Goal: Task Accomplishment & Management: Complete application form

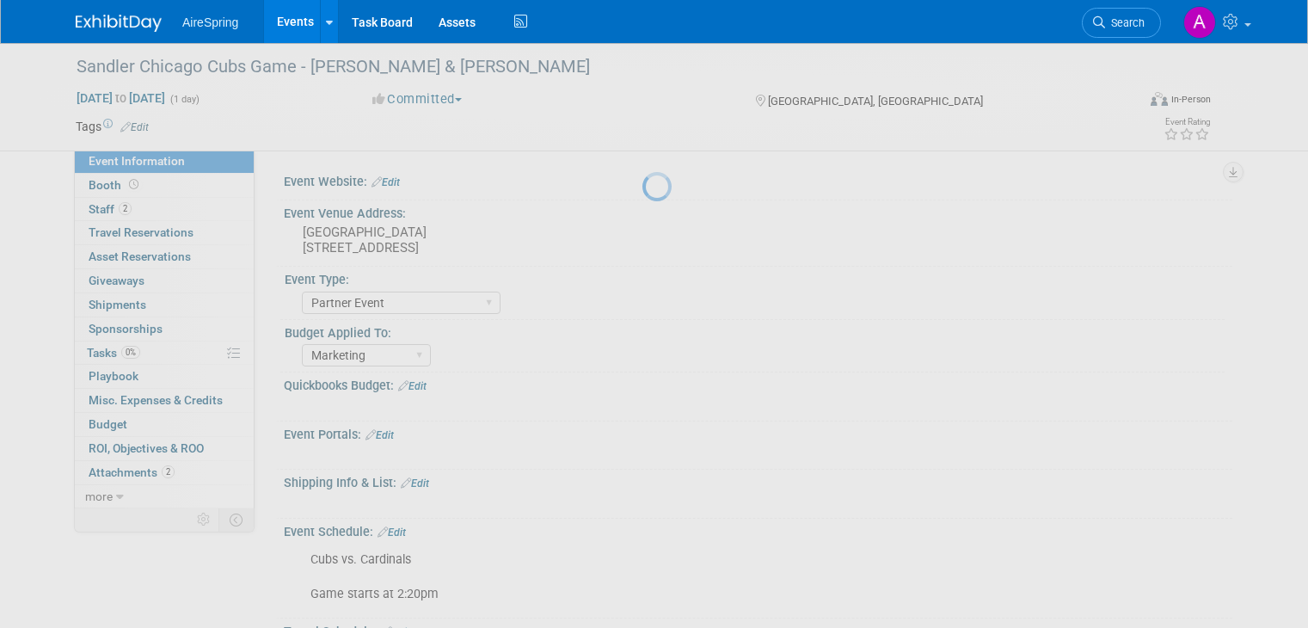
select select "Partner Event"
select select "Marketing"
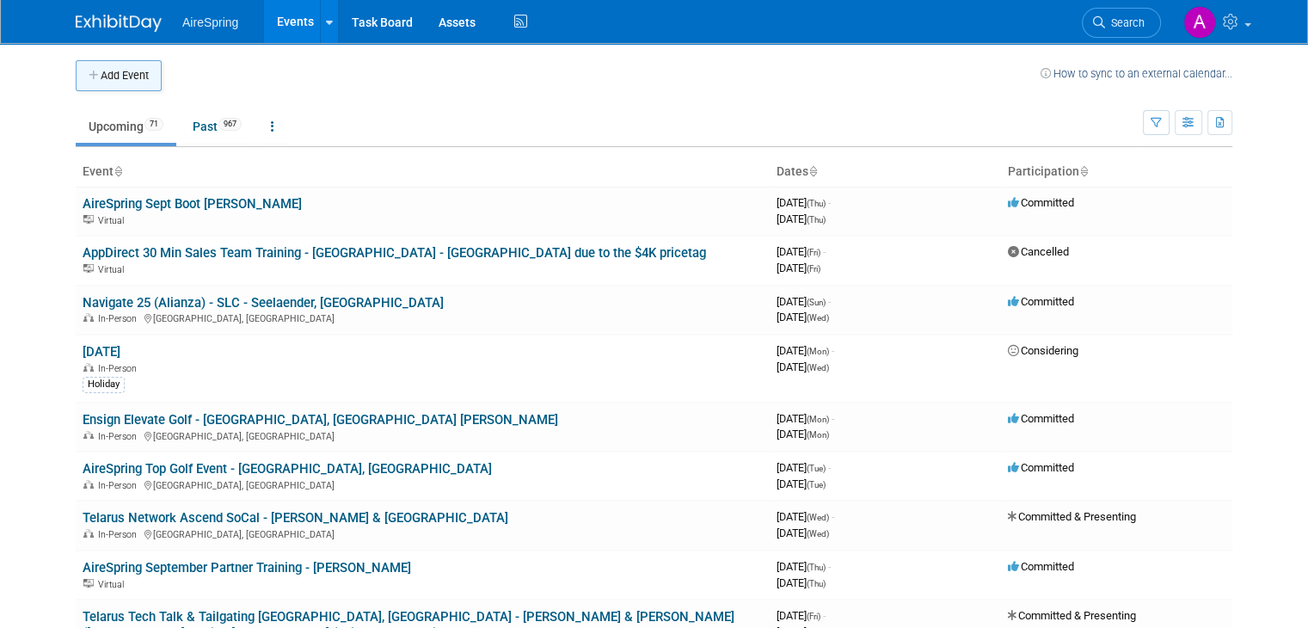
click at [130, 84] on button "Add Event" at bounding box center [119, 75] width 86 height 31
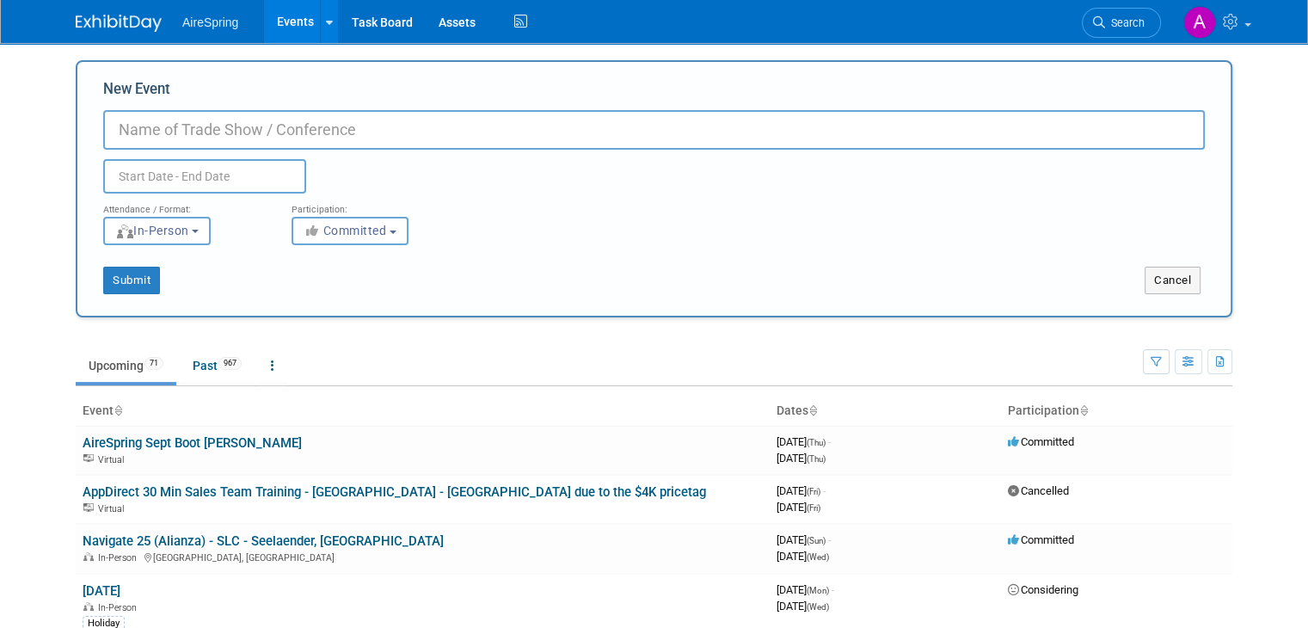
paste input "Airespring Lunch - Dallas Service center 10/1"
type input "Airespring Lunch - Dallas Service Center"
click at [247, 179] on input "text" at bounding box center [204, 176] width 203 height 34
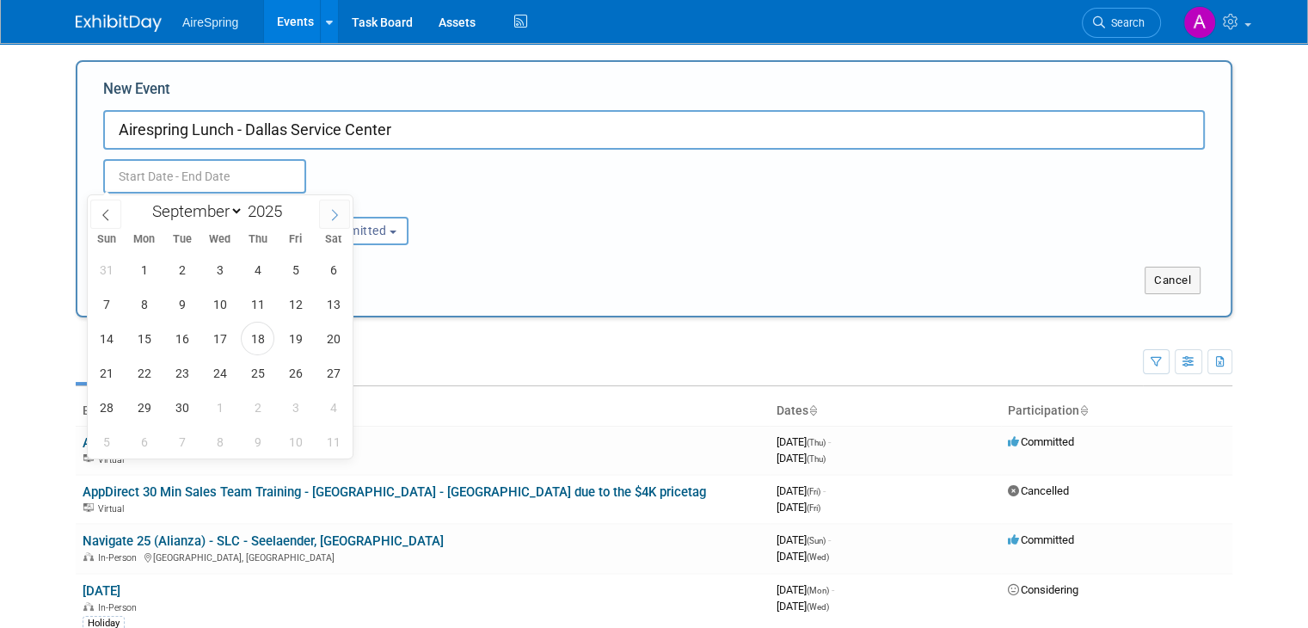
click at [337, 214] on icon at bounding box center [335, 214] width 6 height 11
select select "9"
click at [226, 268] on span "1" at bounding box center [220, 270] width 34 height 34
type input "[DATE] to [DATE]"
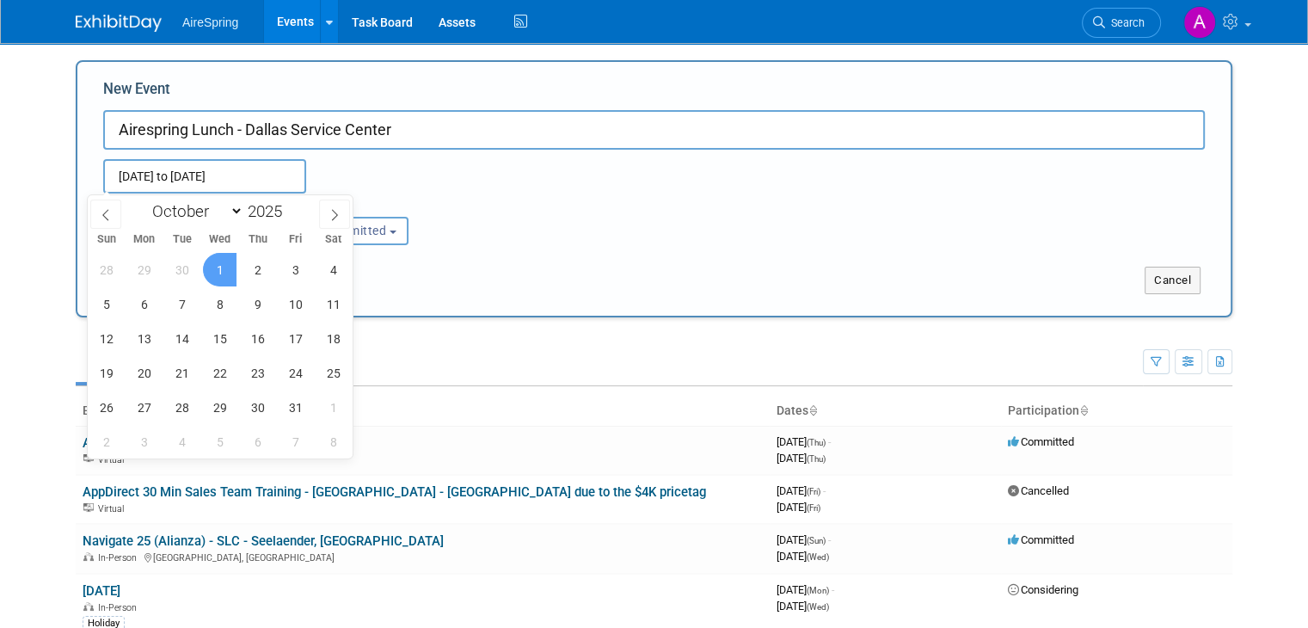
click at [440, 193] on div "Participation:" at bounding box center [372, 204] width 162 height 22
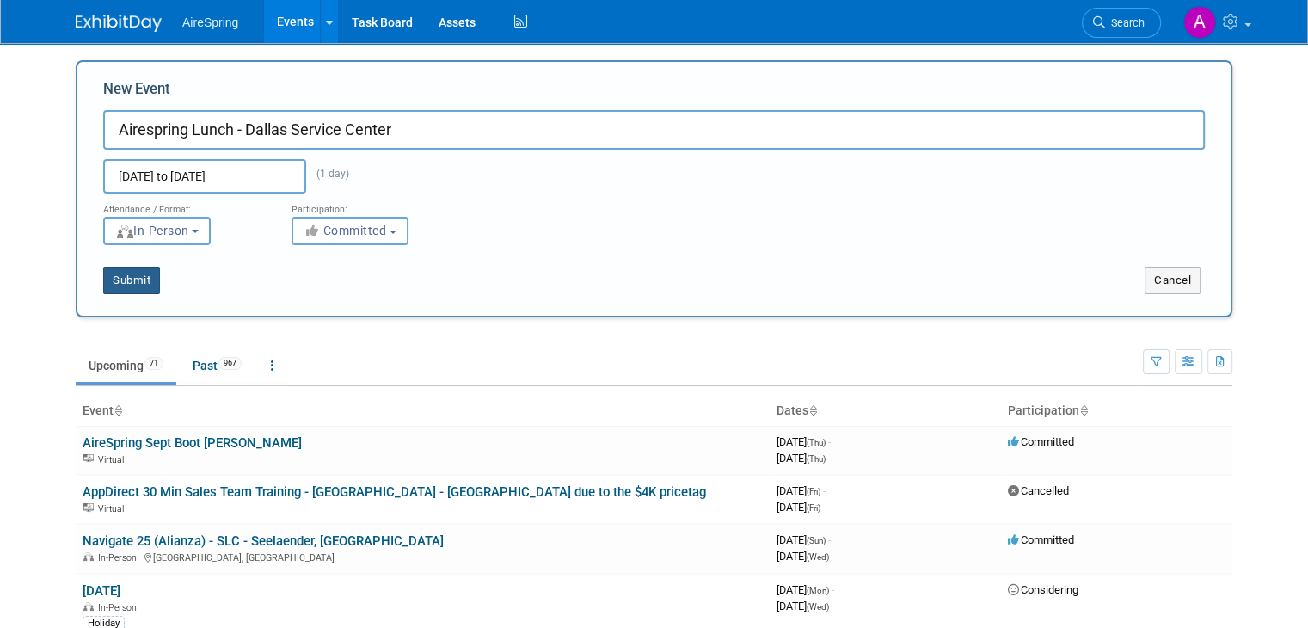
click at [115, 280] on button "Submit" at bounding box center [131, 280] width 57 height 28
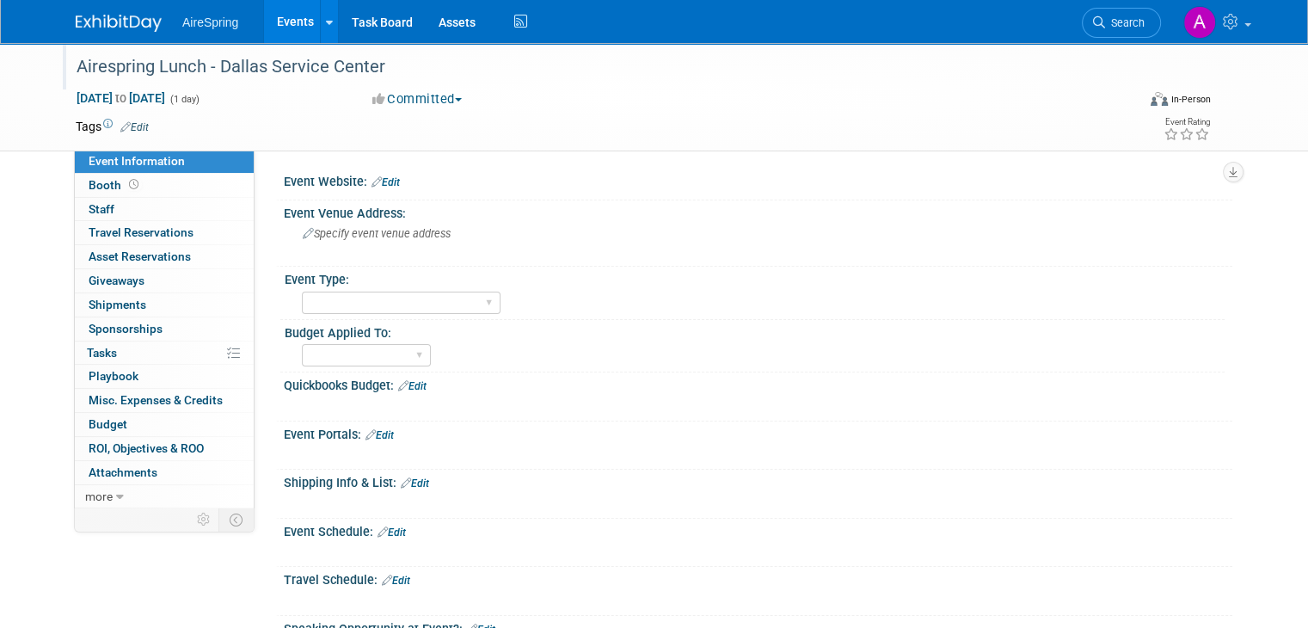
click at [414, 70] on div "Airespring Lunch - Dallas Service Center" at bounding box center [592, 67] width 1044 height 31
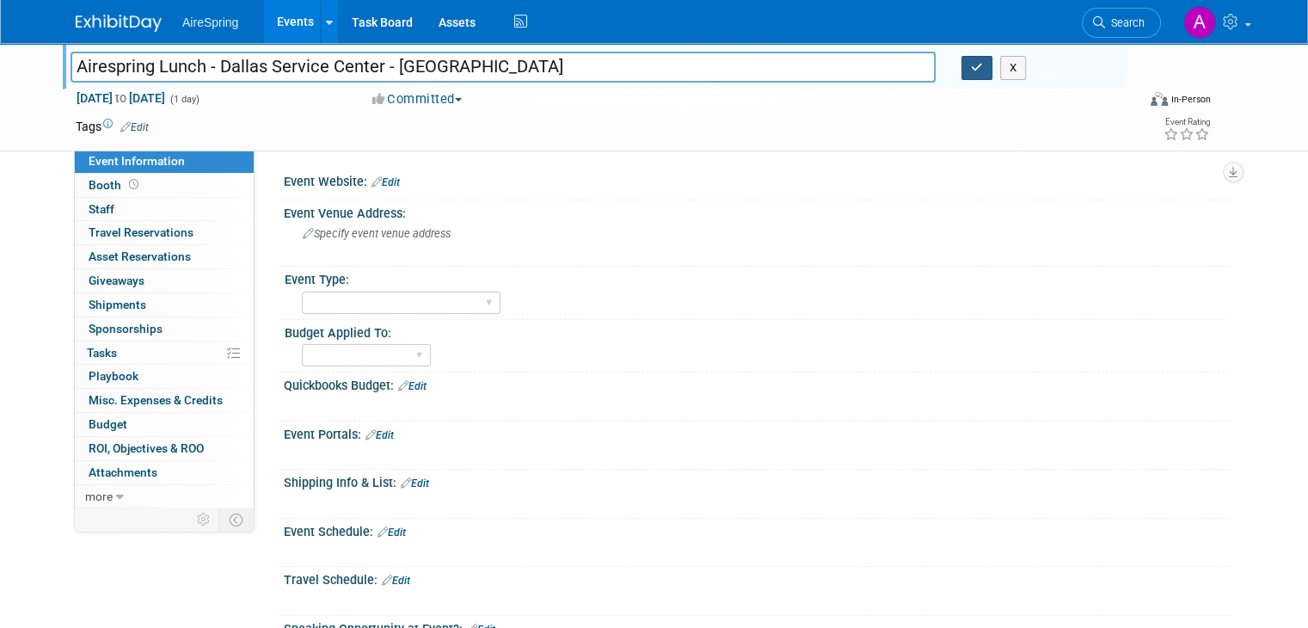
type input "Airespring Lunch - Dallas Service Center - Lomond"
click at [992, 70] on button "button" at bounding box center [976, 68] width 31 height 24
